Goal: Task Accomplishment & Management: Use online tool/utility

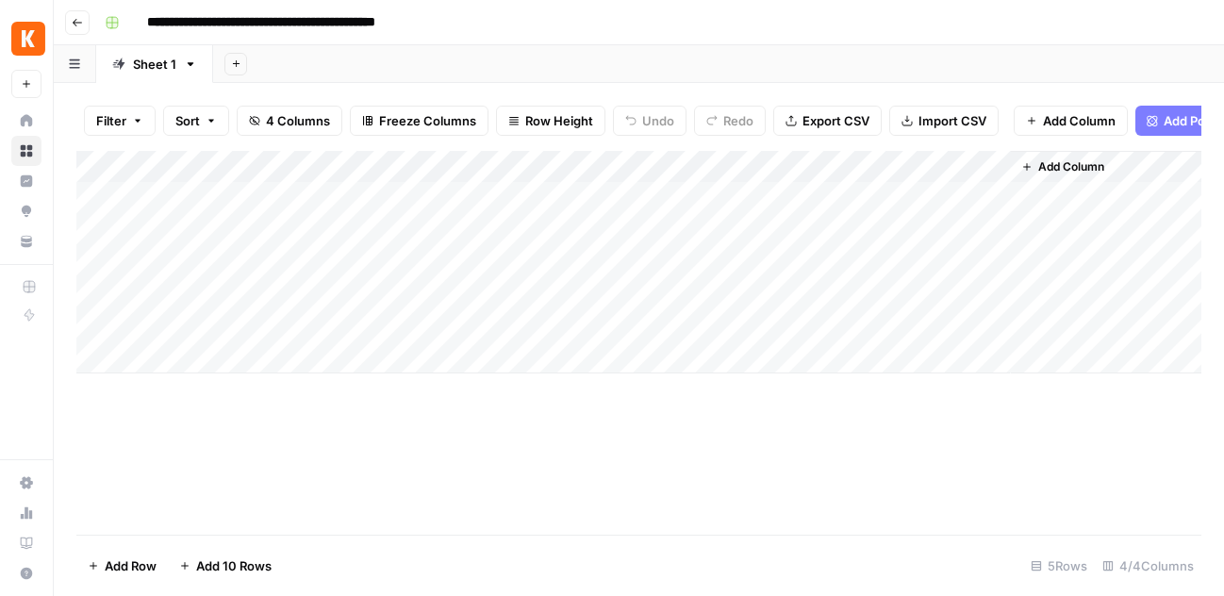
click at [98, 328] on div "Add Column" at bounding box center [638, 262] width 1125 height 223
click at [96, 293] on div "Add Column" at bounding box center [638, 262] width 1125 height 223
click at [99, 264] on div "Add Column" at bounding box center [638, 262] width 1125 height 223
click at [99, 232] on div "Add Column" at bounding box center [638, 262] width 1125 height 223
click at [103, 195] on div "Add Column" at bounding box center [638, 262] width 1125 height 223
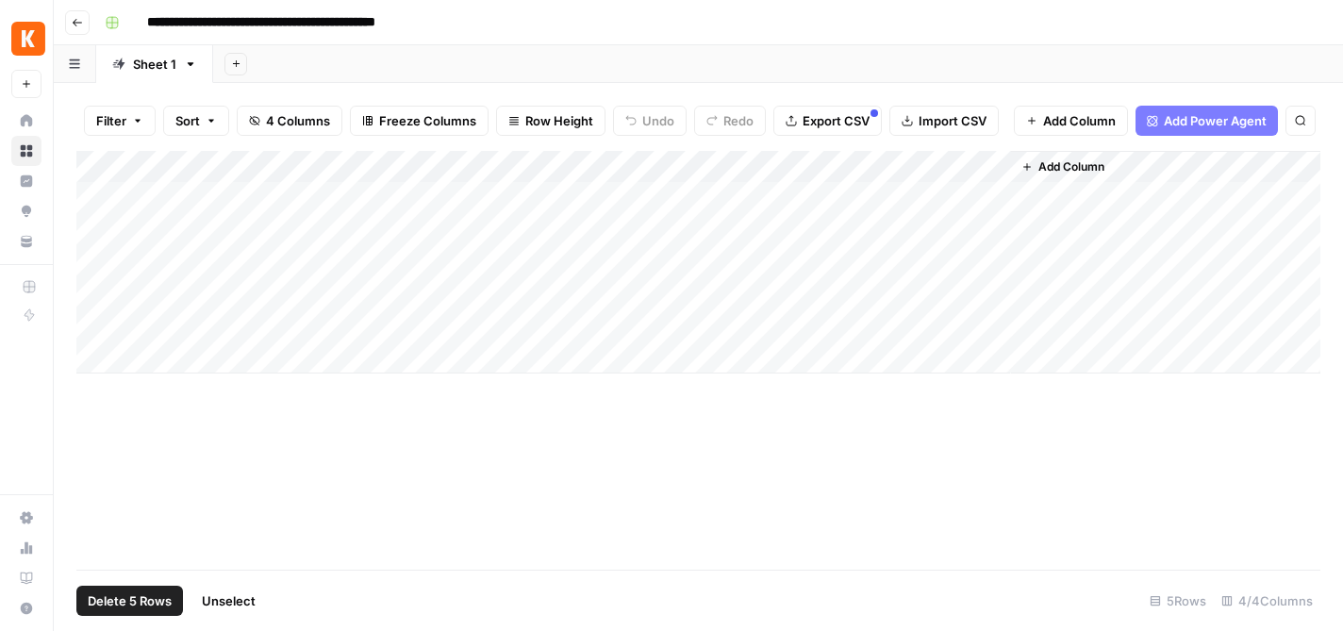
click at [140, 595] on span "Delete 5 Rows" at bounding box center [130, 600] width 84 height 19
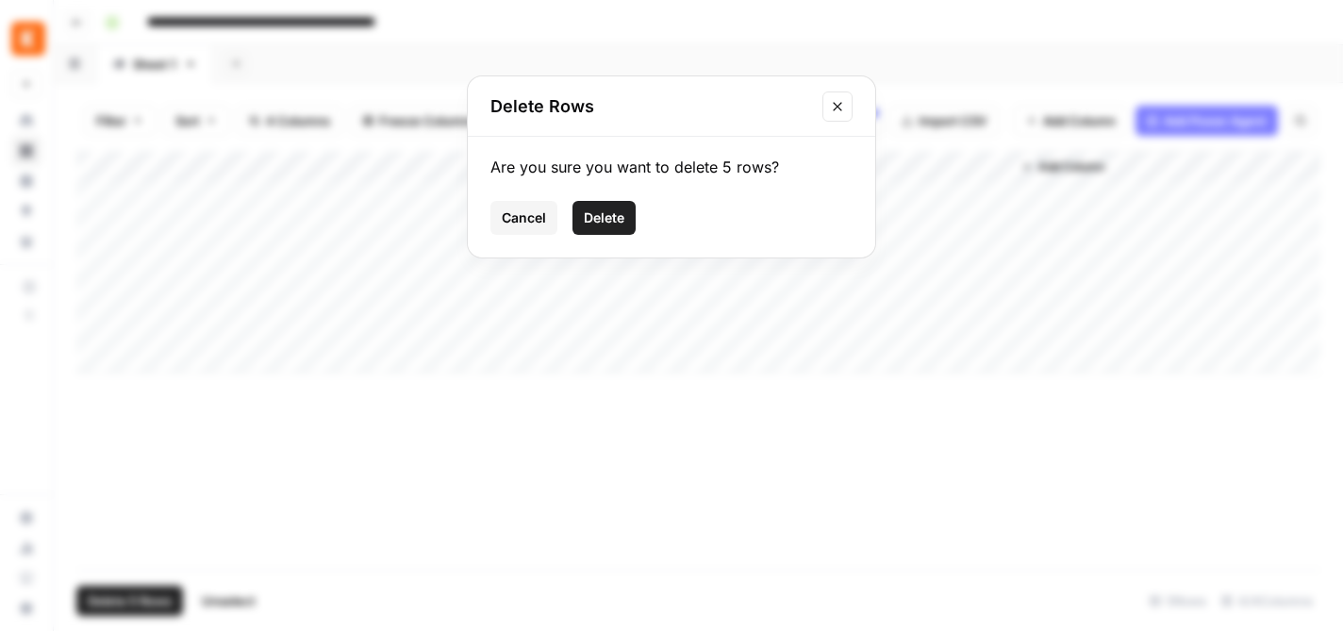
click at [621, 221] on span "Delete" at bounding box center [604, 217] width 41 height 19
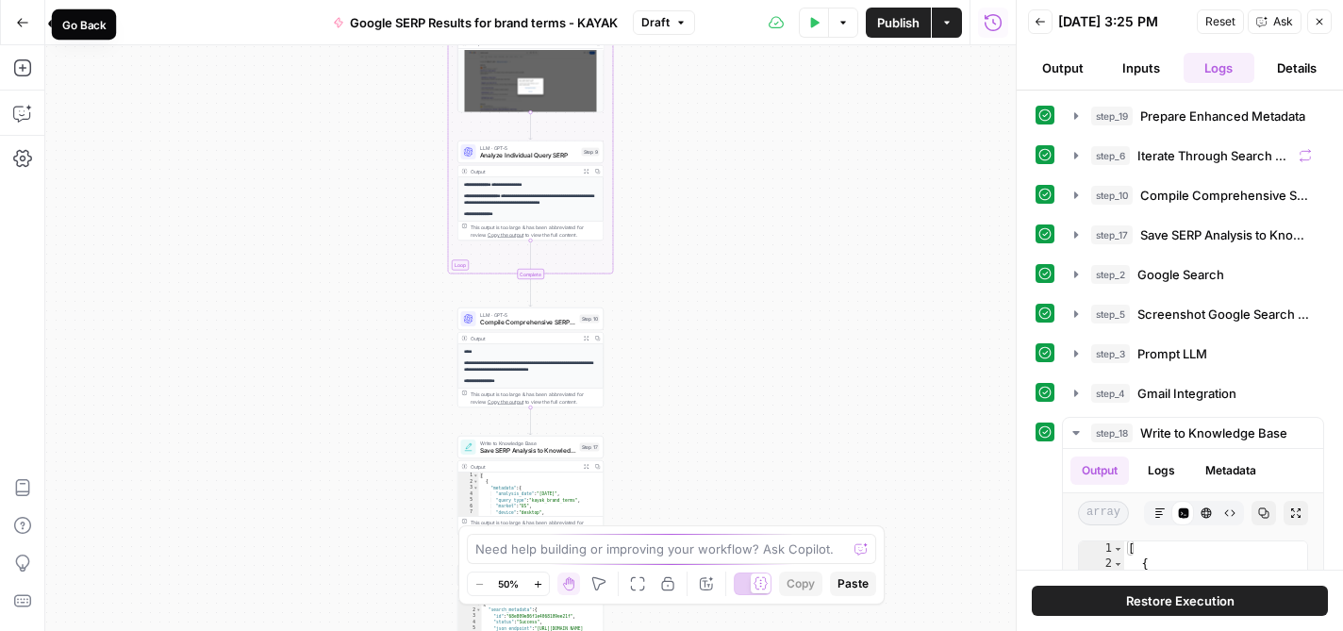
click at [25, 28] on icon "button" at bounding box center [22, 22] width 13 height 13
